Goal: Connect with others: Connect with others

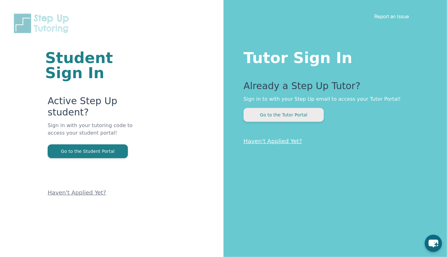
click at [281, 110] on button "Go to the Tutor Portal" at bounding box center [284, 115] width 80 height 14
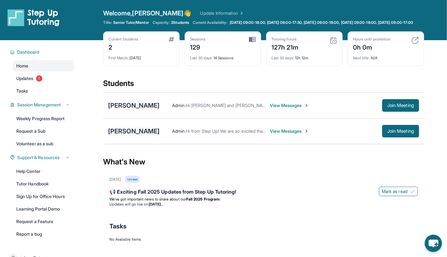
click at [123, 135] on div "[PERSON_NAME]" at bounding box center [133, 131] width 51 height 9
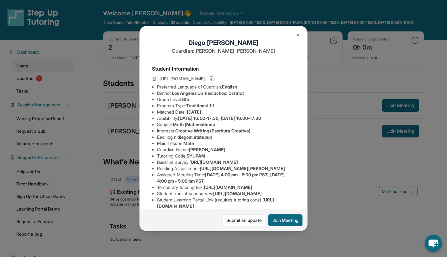
click at [341, 221] on div "[PERSON_NAME] Guardian: [PERSON_NAME] Student Information [URL][DOMAIN_NAME] Pr…" at bounding box center [223, 128] width 447 height 257
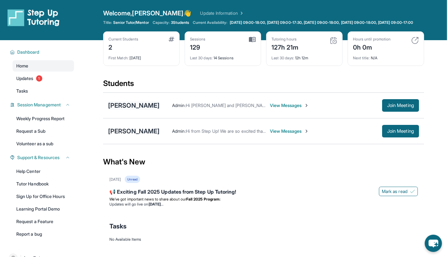
click at [145, 110] on div "Sophia Jimenez" at bounding box center [133, 105] width 51 height 9
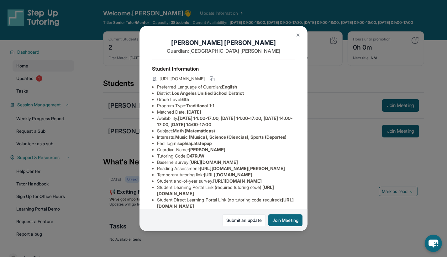
click at [328, 225] on div "Sophia Jimenez Guardian: Socorro Gonzalez Student Information https://student-p…" at bounding box center [223, 128] width 447 height 257
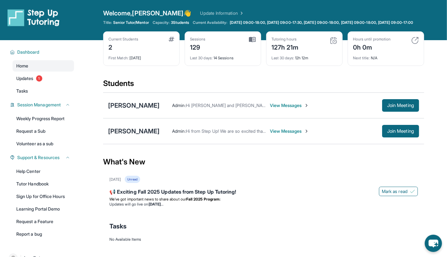
click at [144, 142] on div "Diego Martinez Admin : Hi from Step Up! We are so excited that you are matched …" at bounding box center [263, 131] width 321 height 26
click at [390, 133] on span "Join Meeting" at bounding box center [400, 131] width 27 height 4
click at [135, 133] on div "Diego Martinez" at bounding box center [133, 131] width 51 height 9
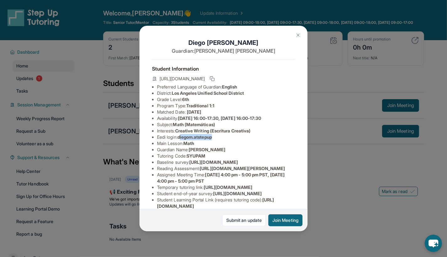
drag, startPoint x: 217, startPoint y: 139, endPoint x: 182, endPoint y: 136, distance: 35.5
click at [182, 136] on li "Eedi login : diegom.atstepup" at bounding box center [226, 137] width 138 height 6
click at [179, 136] on li "Eedi login : diegom.atstepup" at bounding box center [226, 137] width 138 height 6
drag, startPoint x: 179, startPoint y: 136, endPoint x: 212, endPoint y: 138, distance: 32.7
click at [212, 138] on li "Eedi login : diegom.atstepup" at bounding box center [226, 137] width 138 height 6
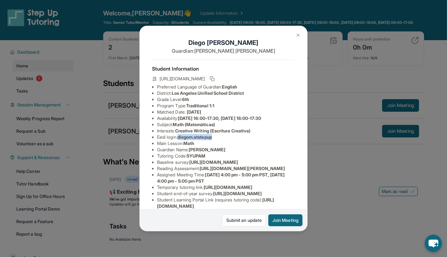
copy li "diegom.atstepup"
click at [331, 15] on div "Diego Martinez Guardian: Nanci Espinoza Student Information https://student-por…" at bounding box center [223, 128] width 447 height 257
